Goal: Task Accomplishment & Management: Use online tool/utility

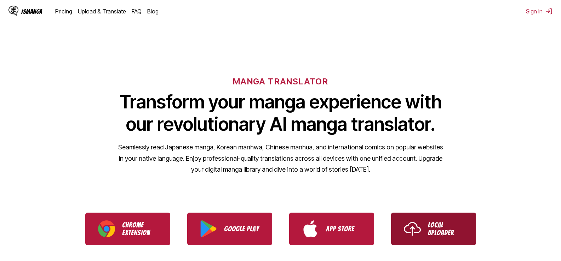
click at [427, 220] on link "Local Uploader" at bounding box center [433, 229] width 85 height 33
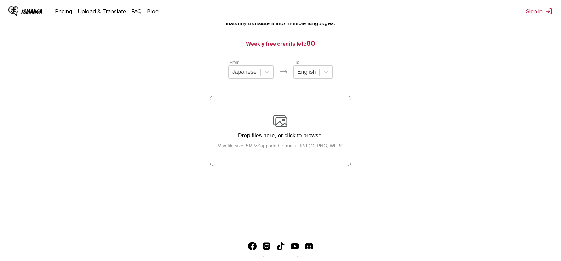
scroll to position [71, 0]
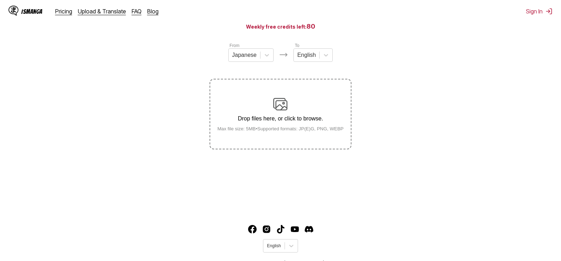
click at [306, 107] on div "Drop files here, or click to browse. Max file size: 5MB • Supported formats: JP…" at bounding box center [281, 114] width 138 height 34
click at [0, 0] on input "Drop files here, or click to browse. Max file size: 5MB • Supported formats: JP…" at bounding box center [0, 0] width 0 height 0
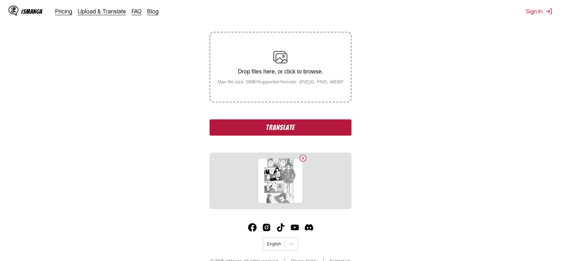
scroll to position [133, 0]
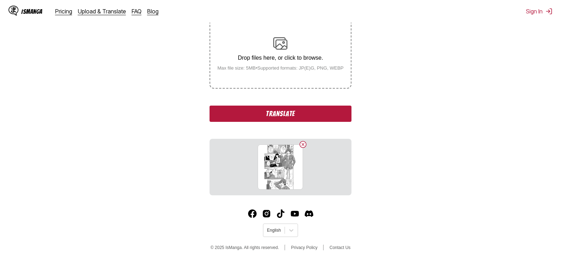
click at [283, 73] on label "Drop files here, or click to browse. Max file size: 5MB • Supported formats: JP…" at bounding box center [280, 53] width 140 height 69
click at [0, 0] on input "Drop files here, or click to browse. Max file size: 5MB • Supported formats: JP…" at bounding box center [0, 0] width 0 height 0
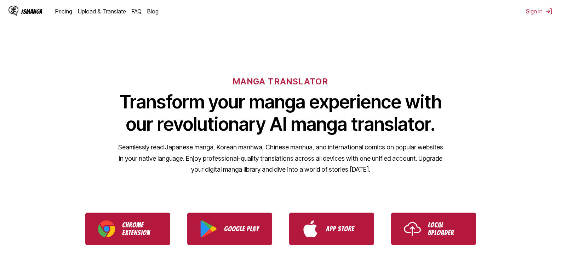
scroll to position [141, 0]
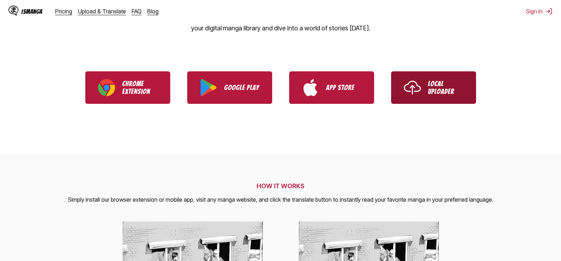
click at [462, 87] on p "Local Uploader" at bounding box center [445, 88] width 35 height 16
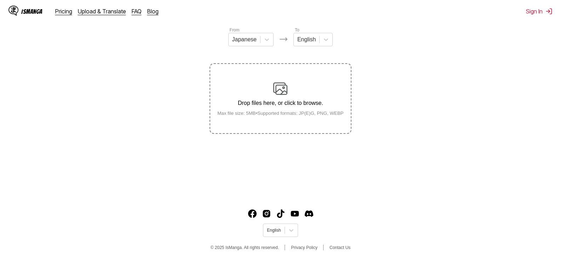
scroll to position [16, 0]
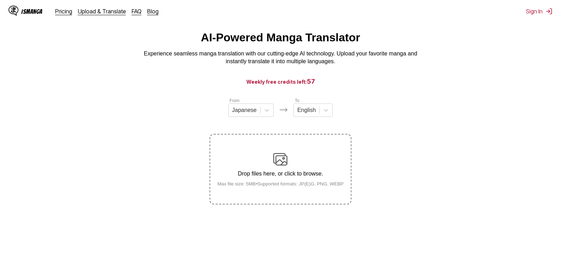
click at [298, 148] on label "Drop files here, or click to browse. Max file size: 5MB • Supported formats: JP…" at bounding box center [280, 169] width 140 height 69
click at [0, 0] on input "Drop files here, or click to browse. Max file size: 5MB • Supported formats: JP…" at bounding box center [0, 0] width 0 height 0
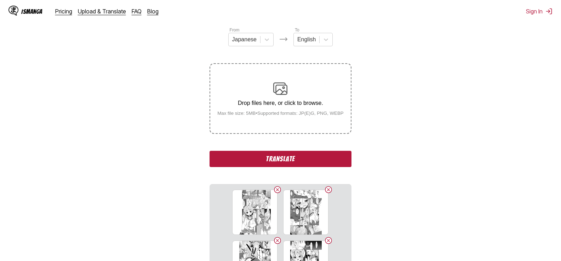
click at [263, 164] on button "Translate" at bounding box center [279, 159] width 141 height 16
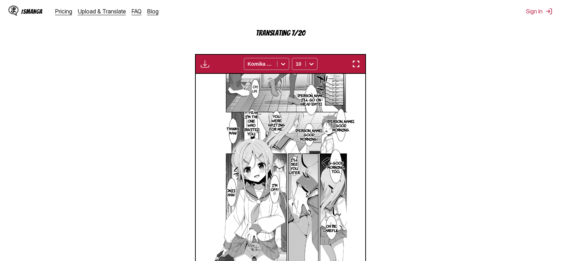
scroll to position [225, 0]
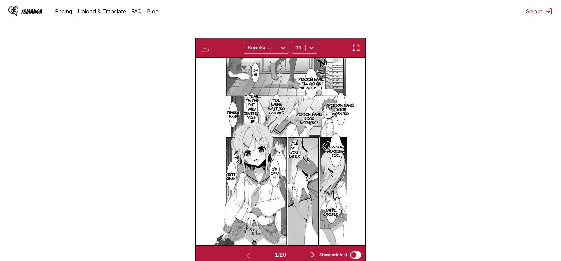
click at [356, 49] on img "button" at bounding box center [356, 48] width 8 height 8
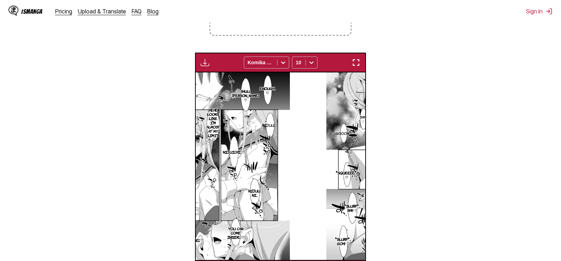
scroll to position [0, 169]
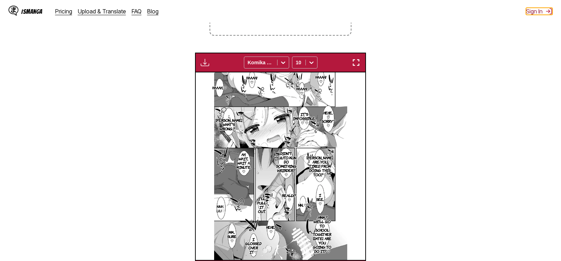
click at [528, 14] on button "Sign In" at bounding box center [539, 11] width 27 height 7
